Goal: Obtain resource: Obtain resource

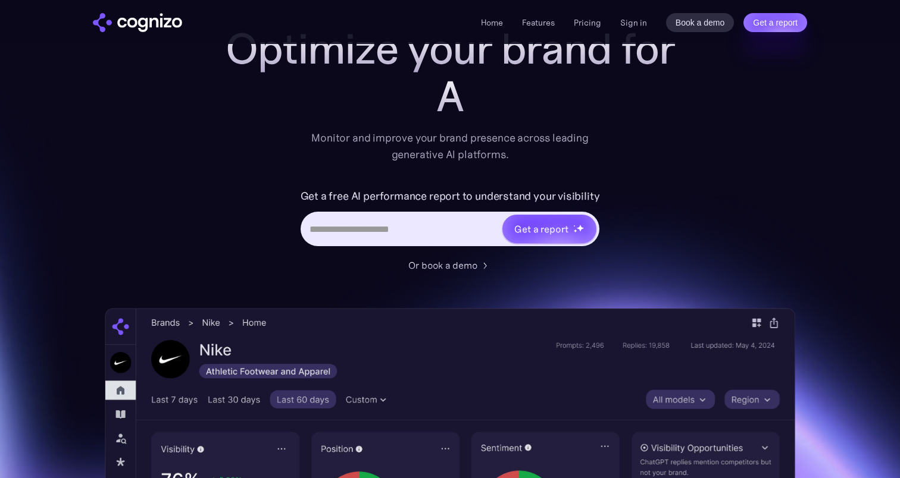
click at [397, 229] on input "Hero URL Input Form" at bounding box center [401, 229] width 199 height 23
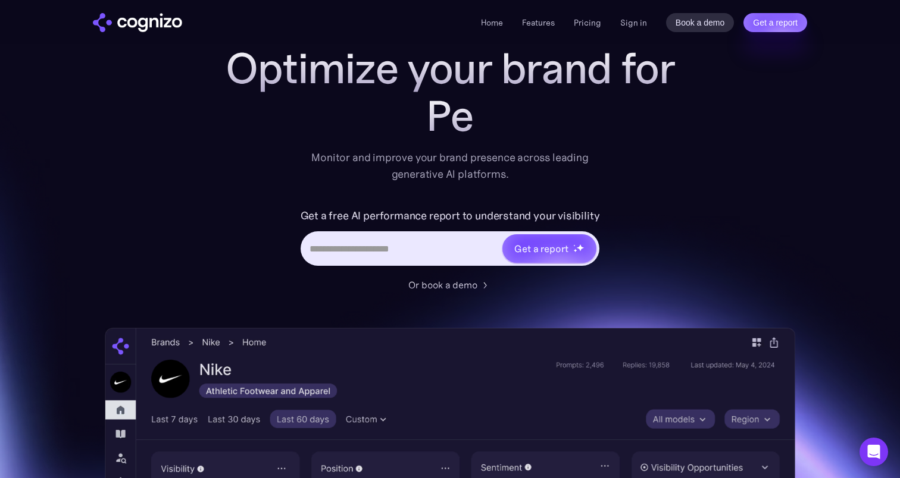
scroll to position [58, 0]
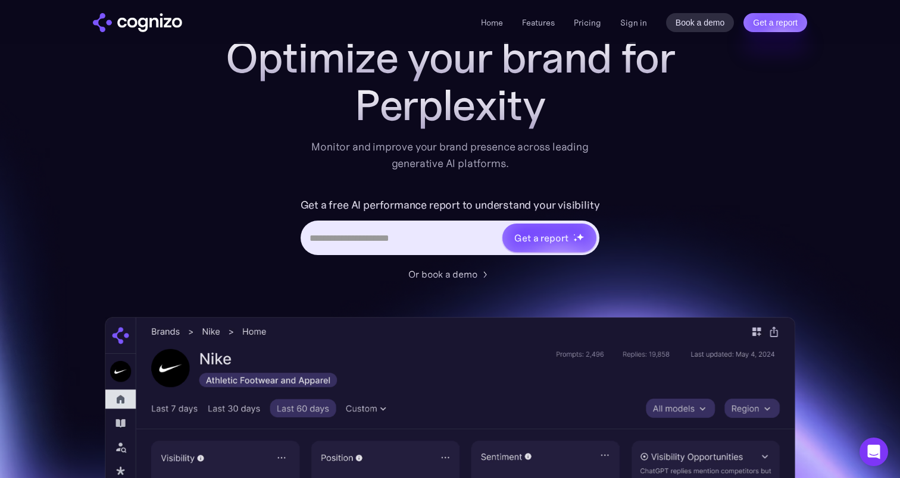
click at [409, 233] on input "Hero URL Input Form" at bounding box center [401, 238] width 199 height 23
click at [433, 235] on input "Hero URL Input Form" at bounding box center [401, 238] width 199 height 23
click at [363, 236] on input "Hero URL Input Form" at bounding box center [401, 238] width 199 height 23
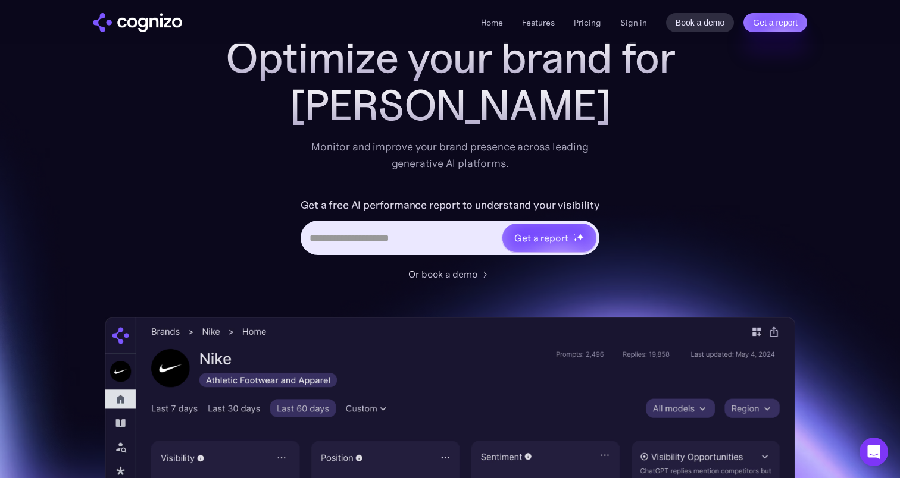
click at [391, 248] on input "Hero URL Input Form" at bounding box center [401, 238] width 199 height 23
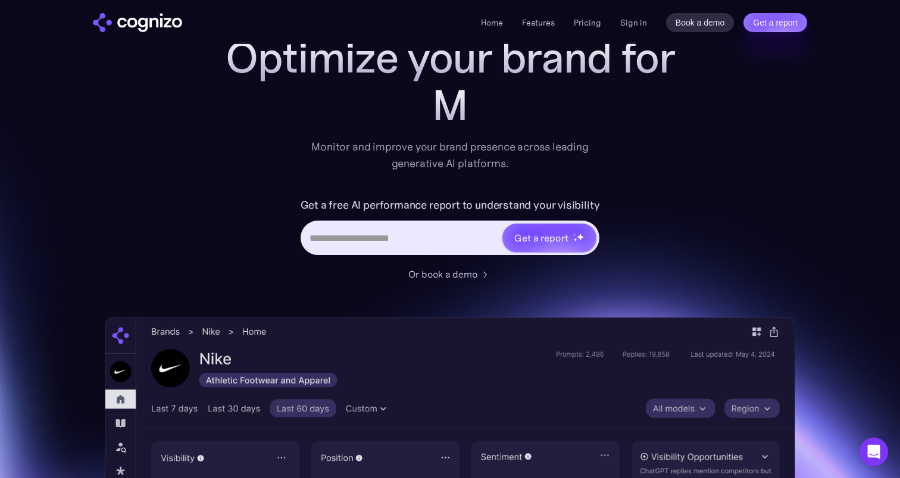
click at [334, 239] on input "Hero URL Input Form" at bounding box center [401, 238] width 199 height 23
click at [389, 236] on input "Hero URL Input Form" at bounding box center [401, 238] width 199 height 23
click at [386, 239] on input "Hero URL Input Form" at bounding box center [401, 238] width 199 height 23
drag, startPoint x: 317, startPoint y: 240, endPoint x: 462, endPoint y: 240, distance: 145.8
click at [461, 240] on input "Hero URL Input Form" at bounding box center [401, 238] width 199 height 23
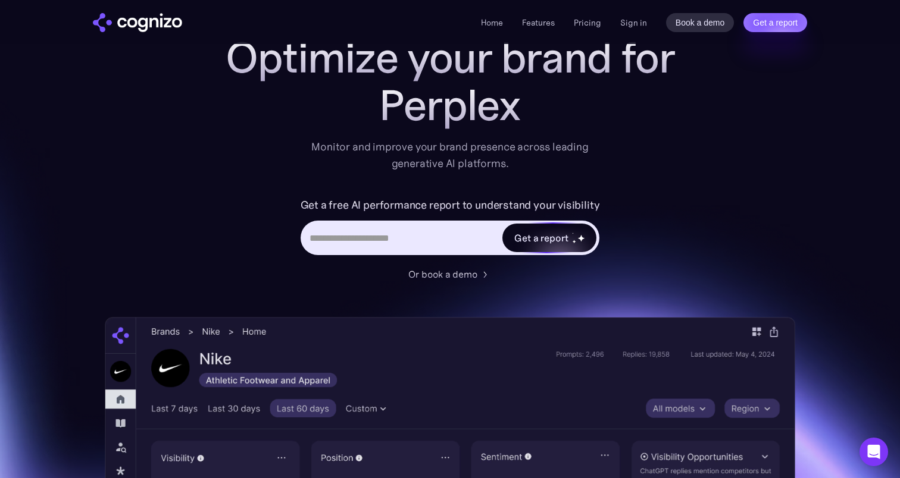
click at [534, 242] on div "Get a report" at bounding box center [541, 238] width 54 height 14
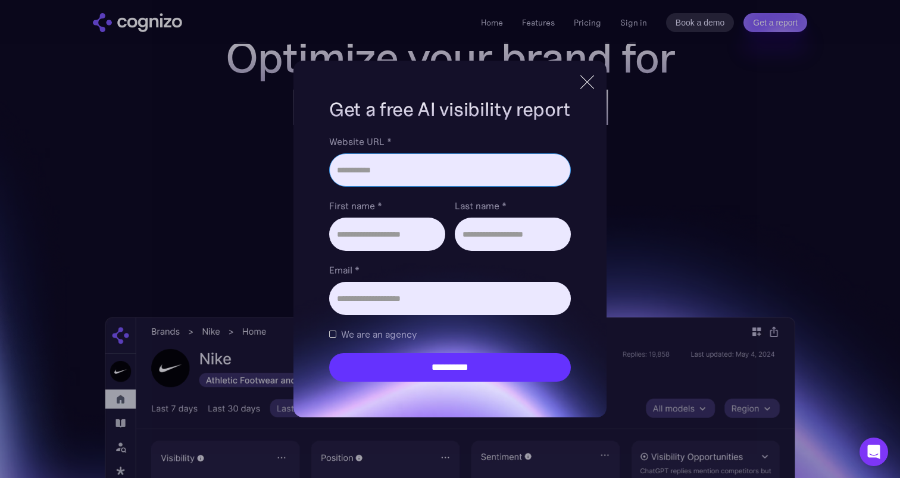
click at [370, 171] on input "Website URL *" at bounding box center [450, 170] width 242 height 33
click at [576, 83] on div "**********" at bounding box center [449, 239] width 313 height 357
click at [585, 83] on div at bounding box center [587, 82] width 14 height 14
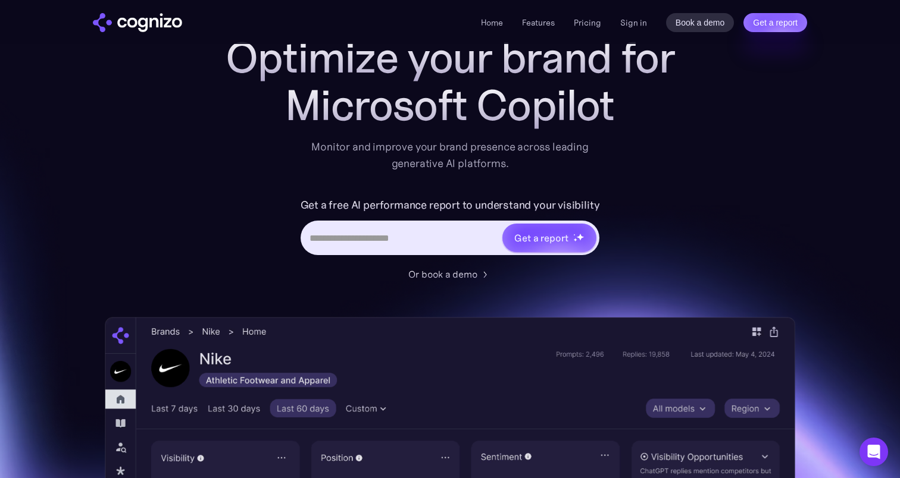
click at [425, 239] on input "Hero URL Input Form" at bounding box center [401, 238] width 199 height 23
click at [541, 244] on div "Get a report" at bounding box center [541, 238] width 54 height 14
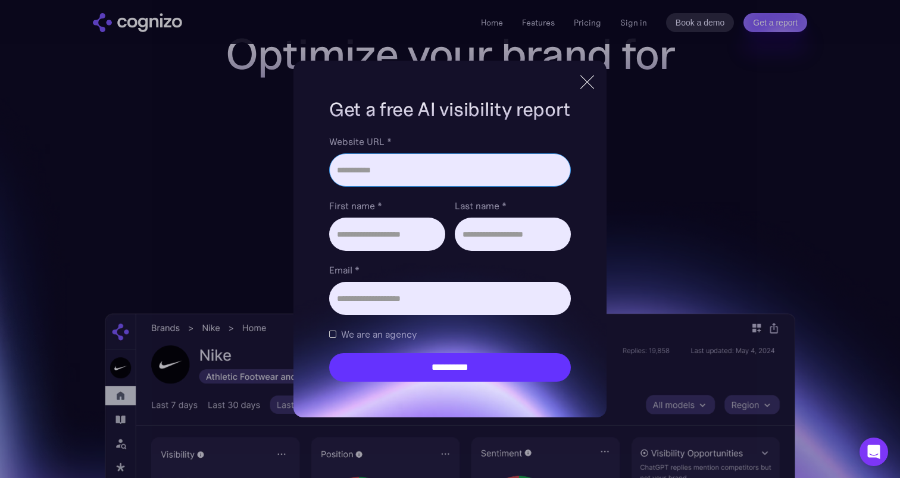
scroll to position [59, 0]
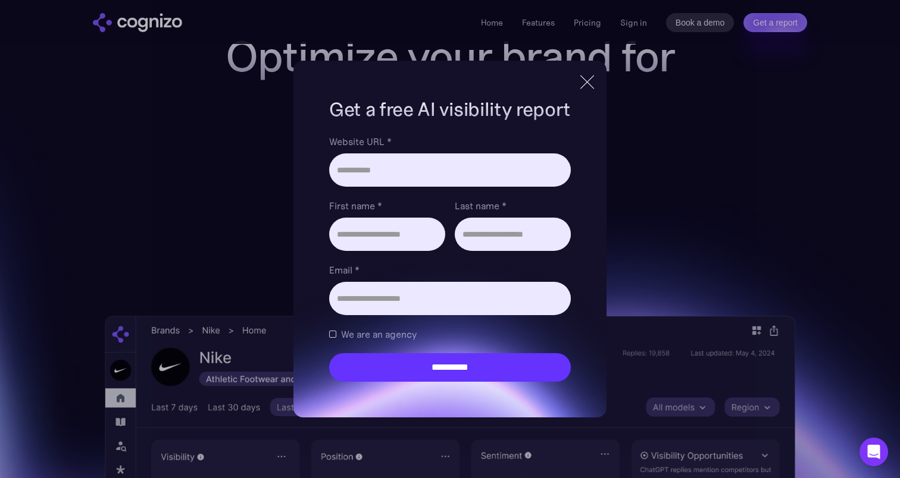
click at [588, 84] on div at bounding box center [587, 81] width 20 height 21
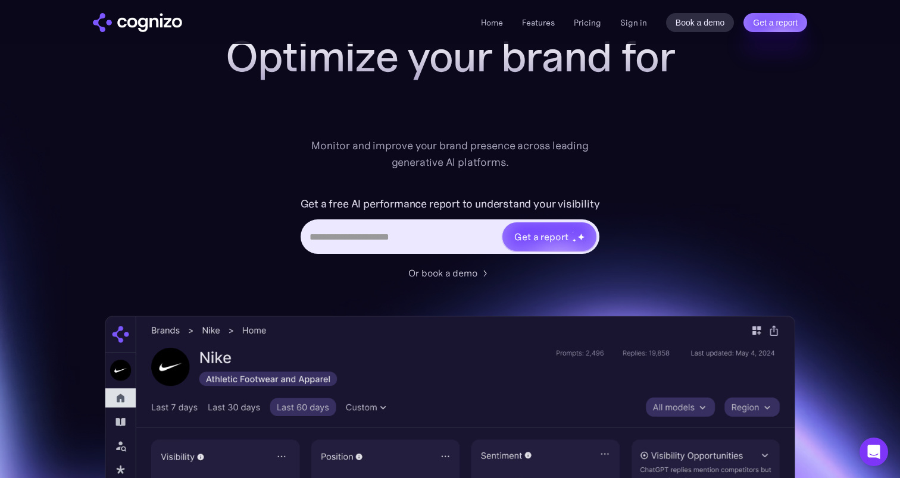
click at [408, 230] on input "Hero URL Input Form" at bounding box center [401, 236] width 199 height 23
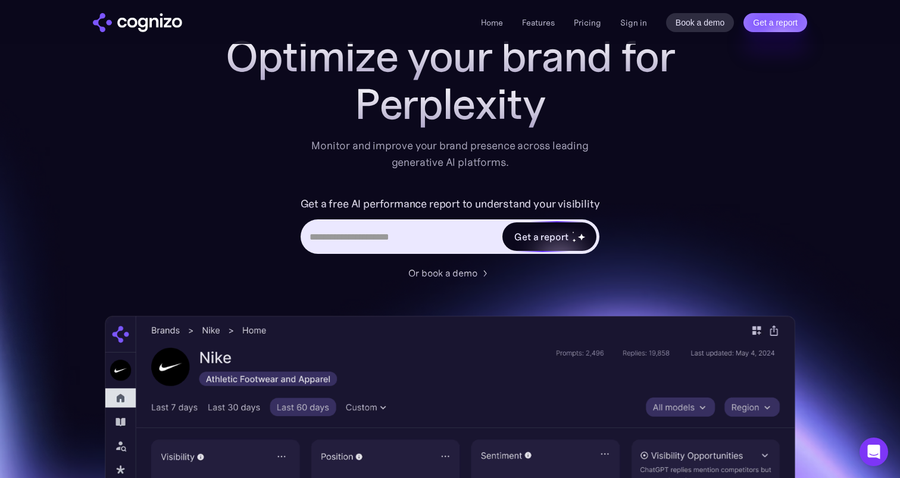
click at [538, 235] on div "Get a report" at bounding box center [541, 237] width 54 height 14
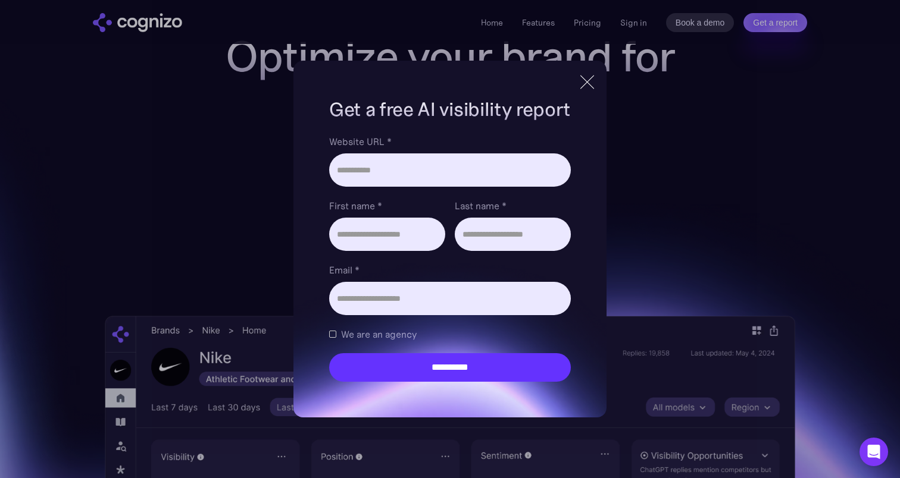
click at [587, 82] on div at bounding box center [587, 82] width 14 height 14
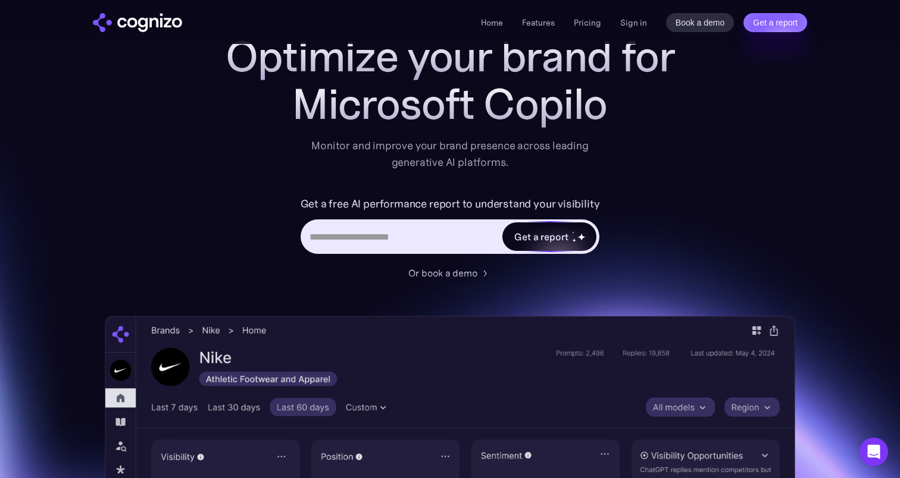
click at [528, 246] on div "Get a report" at bounding box center [549, 237] width 94 height 29
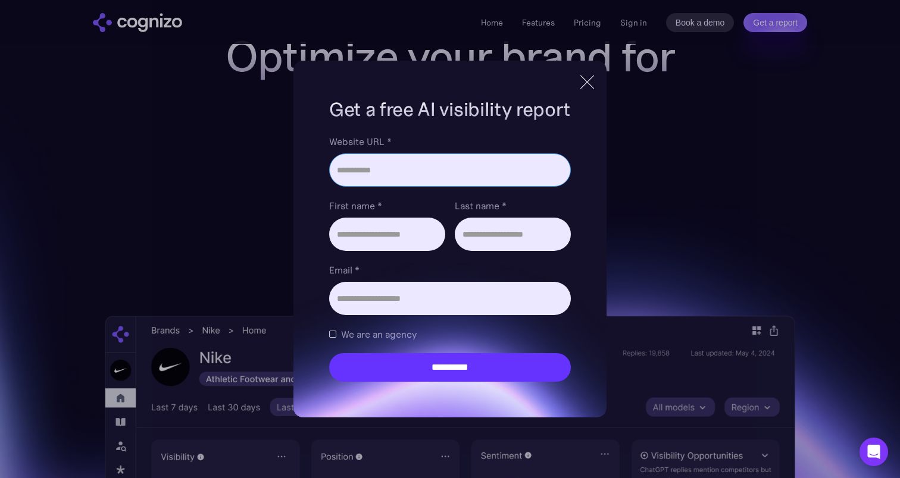
click at [469, 168] on input "Website URL *" at bounding box center [450, 170] width 242 height 33
click at [590, 77] on div at bounding box center [587, 81] width 20 height 21
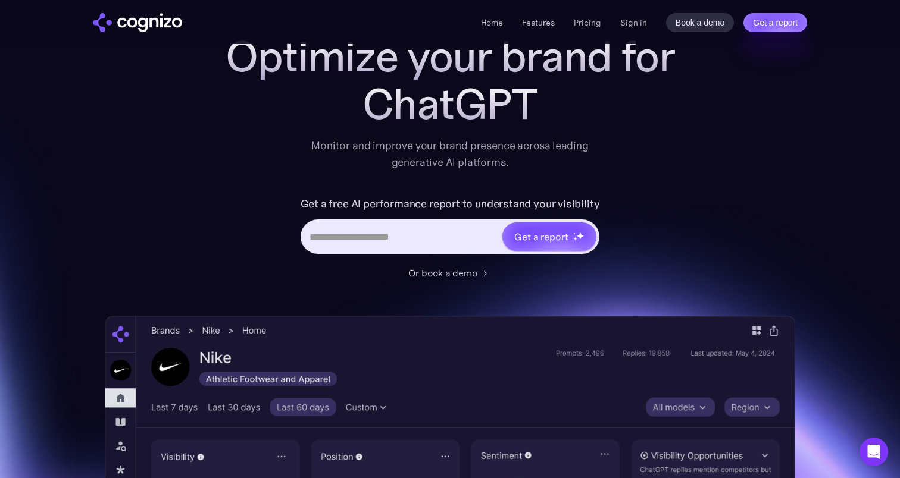
click at [434, 235] on input "Hero URL Input Form" at bounding box center [401, 236] width 199 height 23
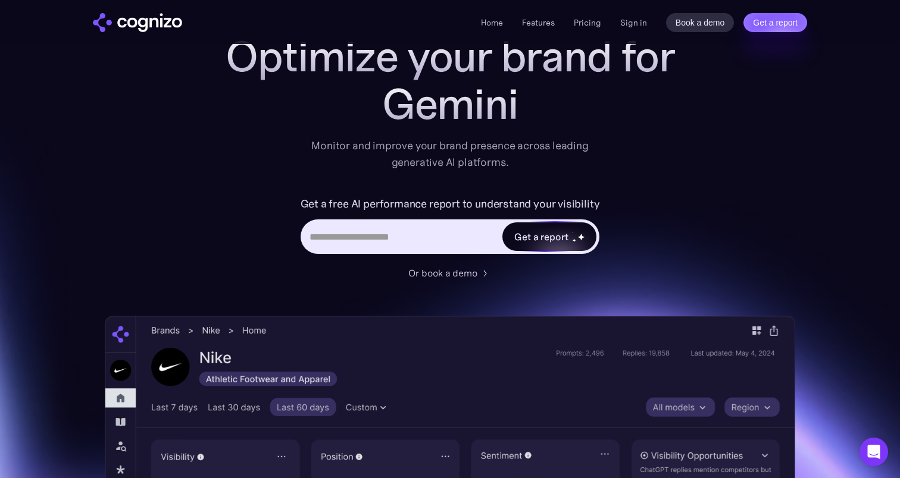
click at [557, 246] on div "Get a report" at bounding box center [549, 237] width 94 height 29
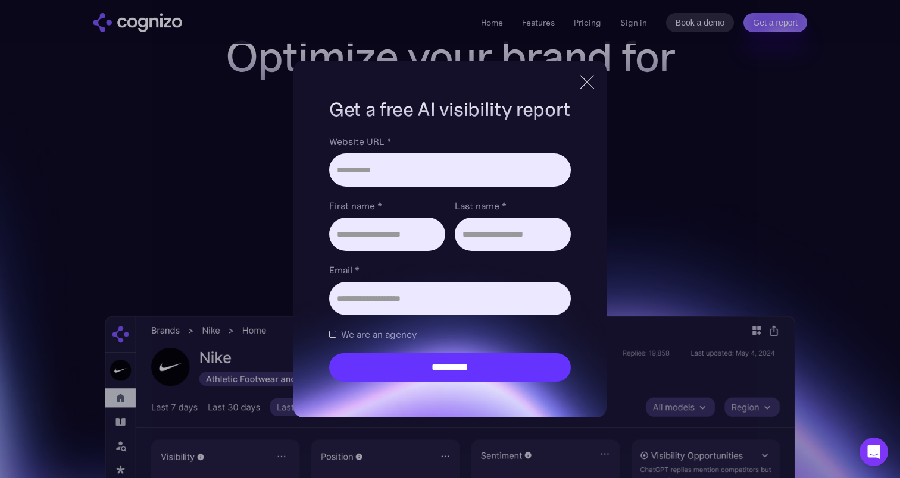
click at [582, 86] on div at bounding box center [587, 82] width 14 height 14
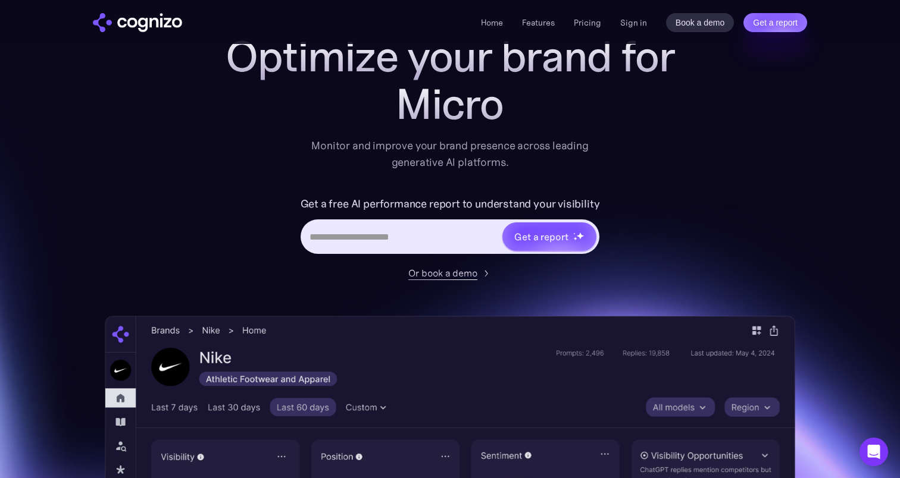
click at [447, 276] on div "Or book a demo" at bounding box center [442, 273] width 69 height 14
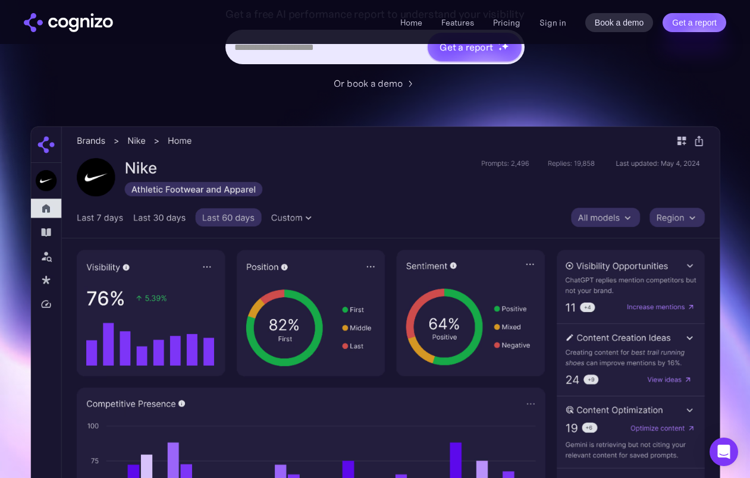
scroll to position [246, 0]
